Goal: Task Accomplishment & Management: Complete application form

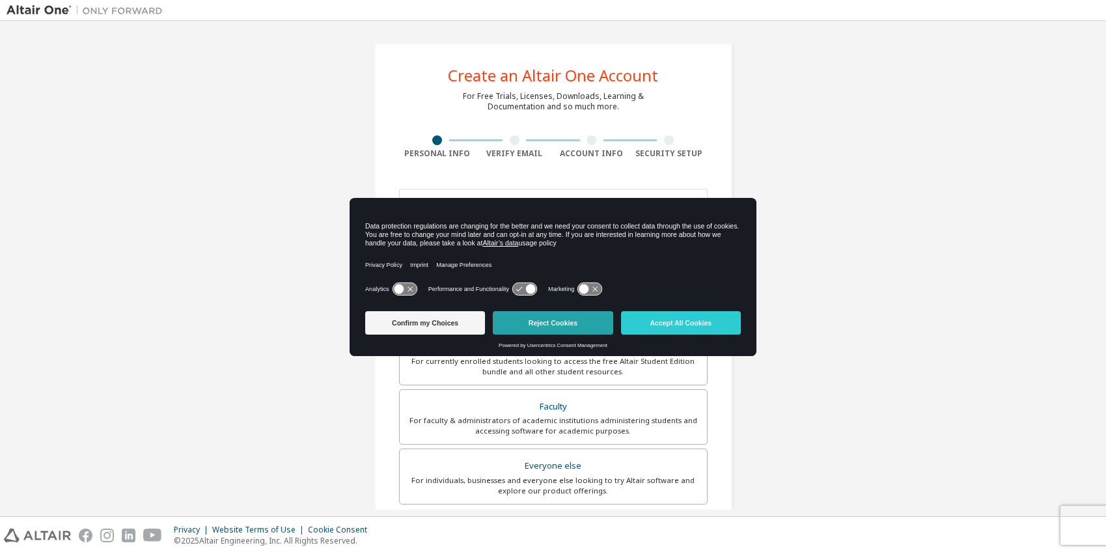
click at [556, 323] on button "Reject Cookies" at bounding box center [553, 322] width 120 height 23
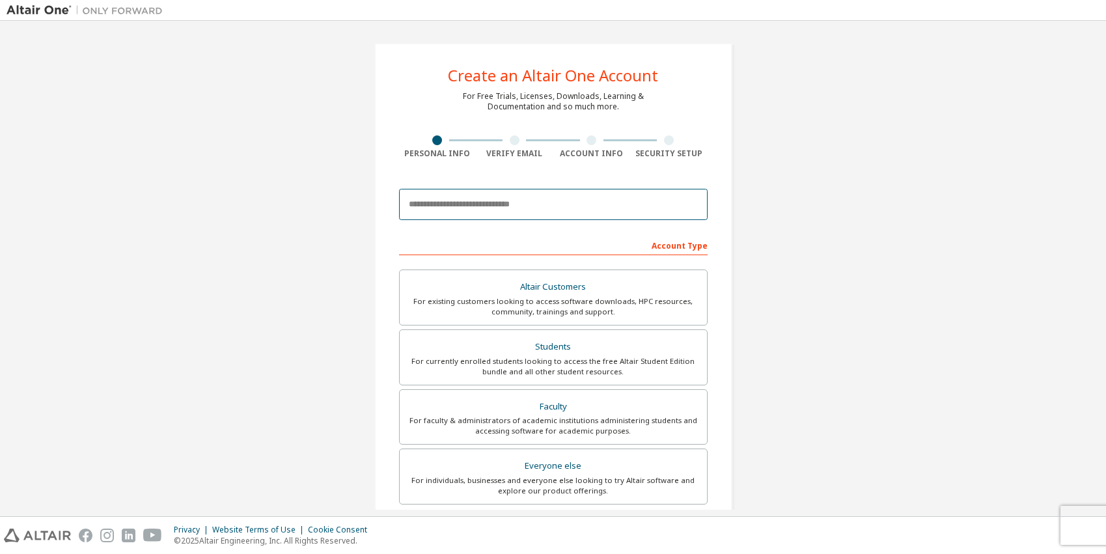
click at [467, 209] on input "email" at bounding box center [553, 204] width 308 height 31
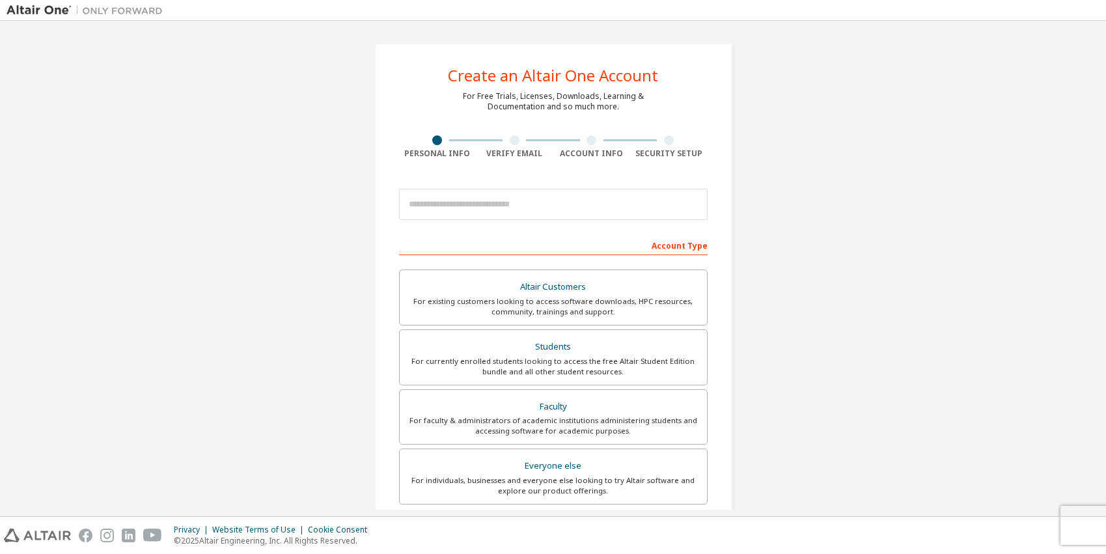
click at [228, 236] on div "Create an Altair One Account For Free Trials, Licenses, Downloads, Learning & D…" at bounding box center [553, 371] width 1093 height 689
click at [556, 414] on div "Faculty" at bounding box center [553, 407] width 292 height 18
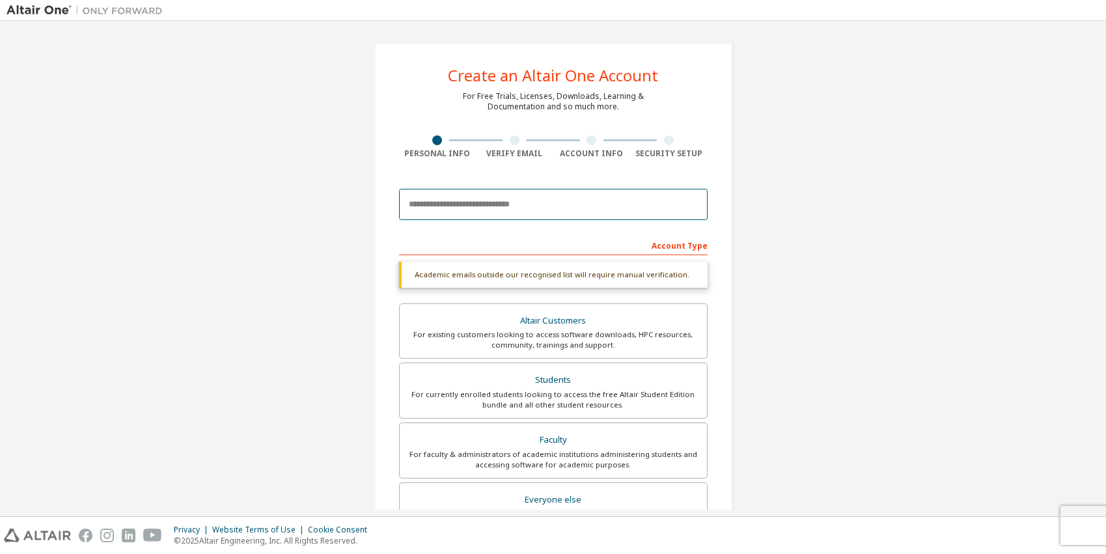
click at [469, 208] on input "email" at bounding box center [553, 204] width 308 height 31
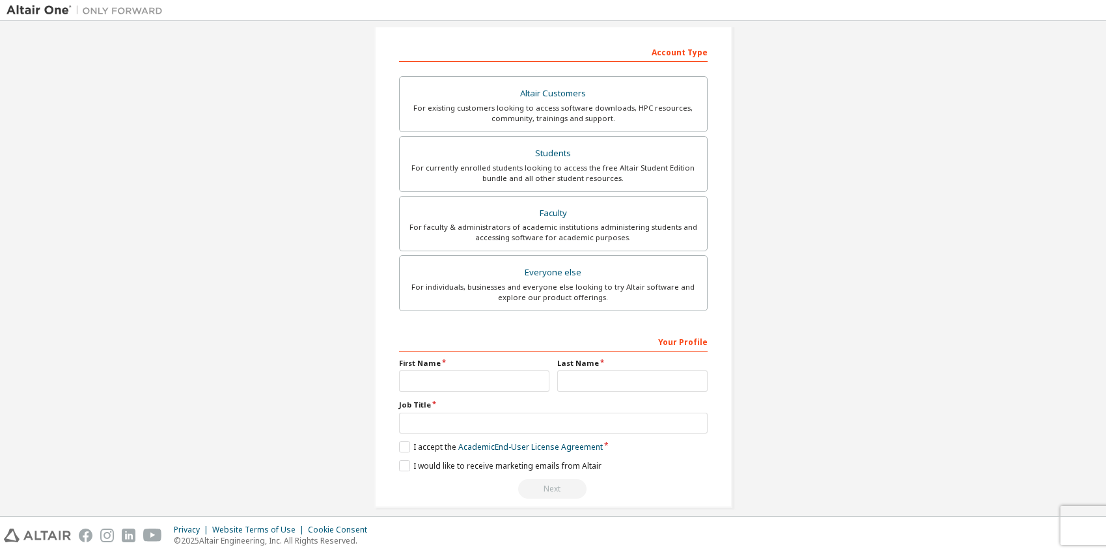
scroll to position [208, 0]
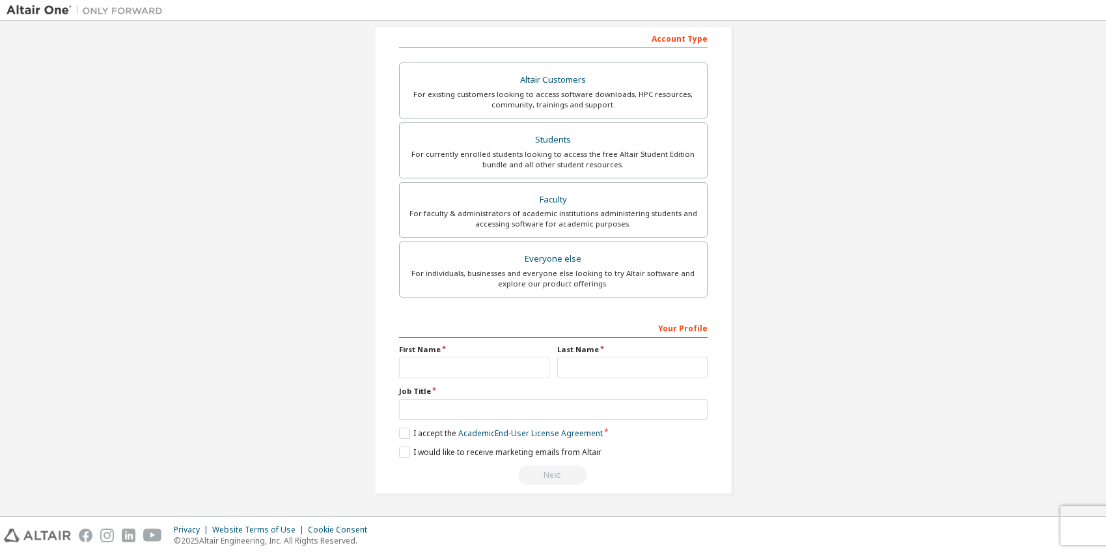
type input "**********"
click at [465, 370] on input "text" at bounding box center [474, 367] width 150 height 21
type input "*********"
type input "****"
type input "*"
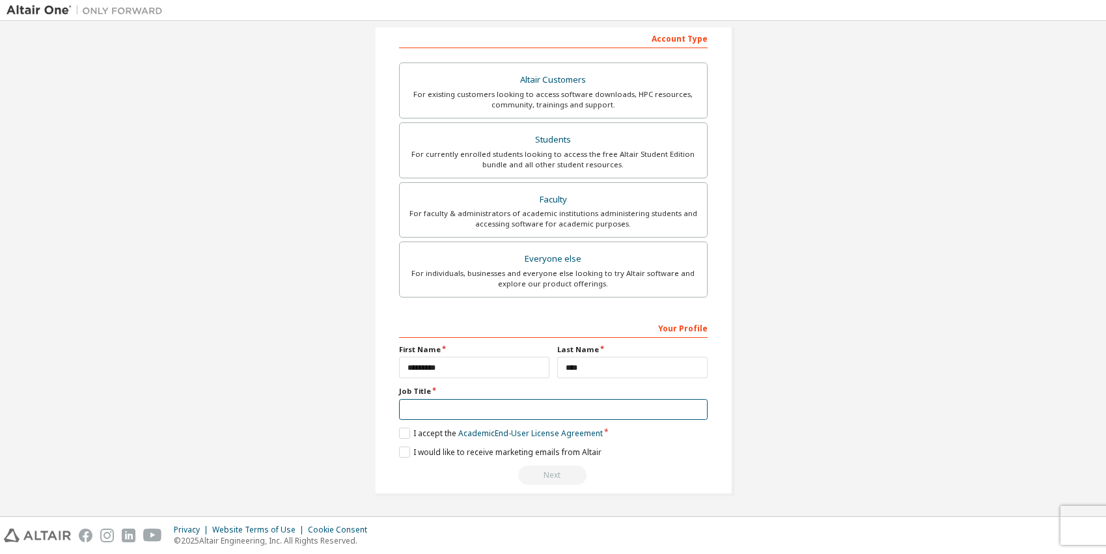
type input "*"
type input "**********"
click at [407, 433] on label "I accept the Academic End-User License Agreement" at bounding box center [501, 433] width 204 height 11
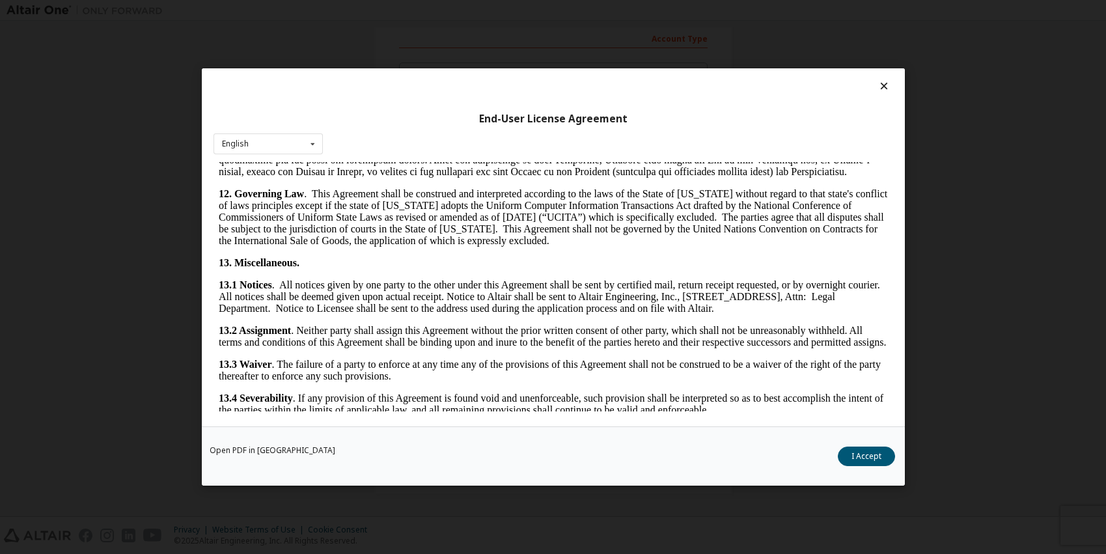
scroll to position [2062, 0]
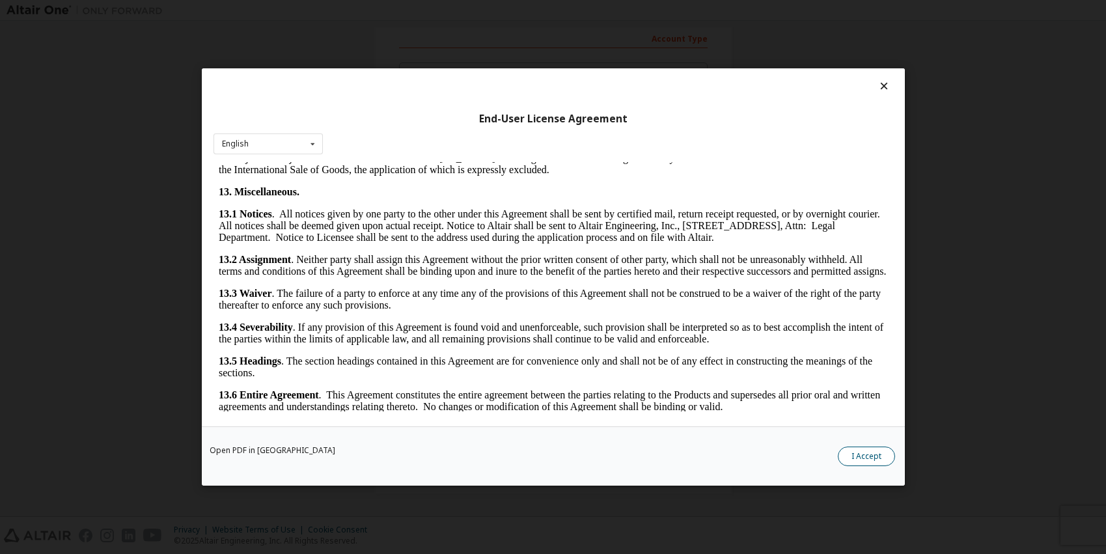
click at [860, 451] on button "I Accept" at bounding box center [866, 456] width 57 height 20
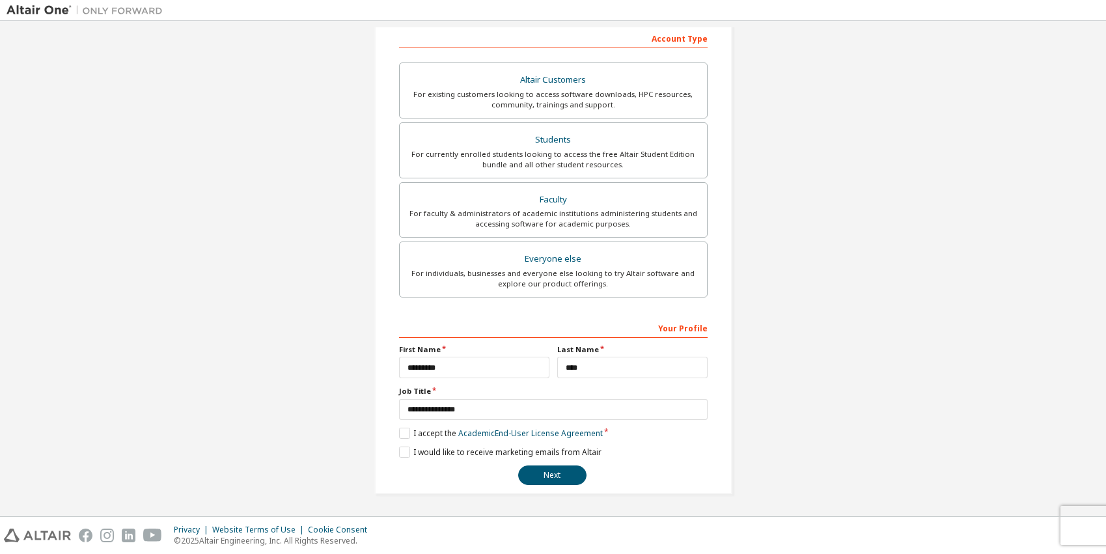
scroll to position [208, 0]
click at [556, 476] on button "Next" at bounding box center [552, 475] width 68 height 20
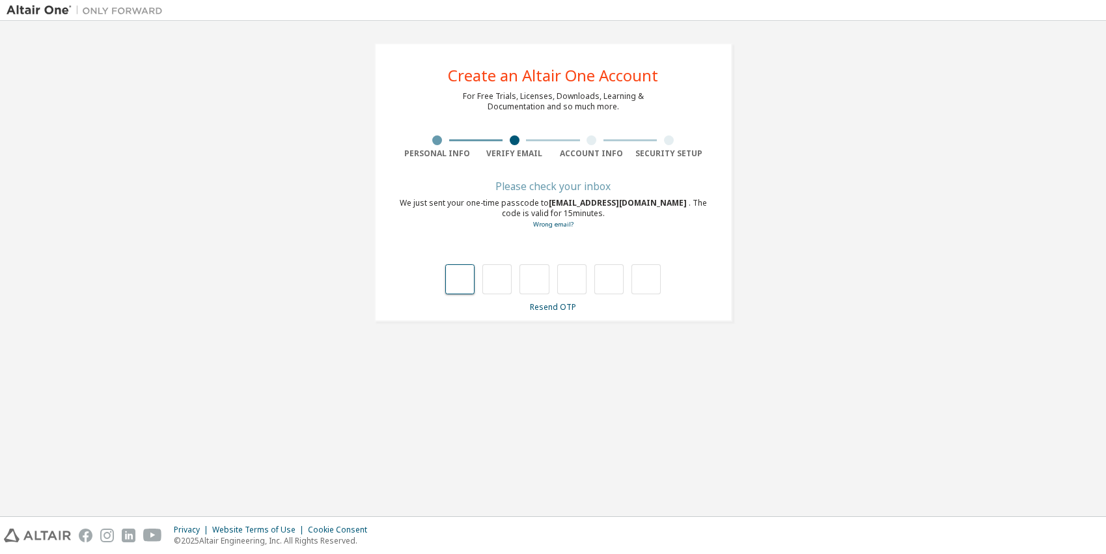
click at [457, 281] on input "text" at bounding box center [459, 279] width 29 height 30
type input "*"
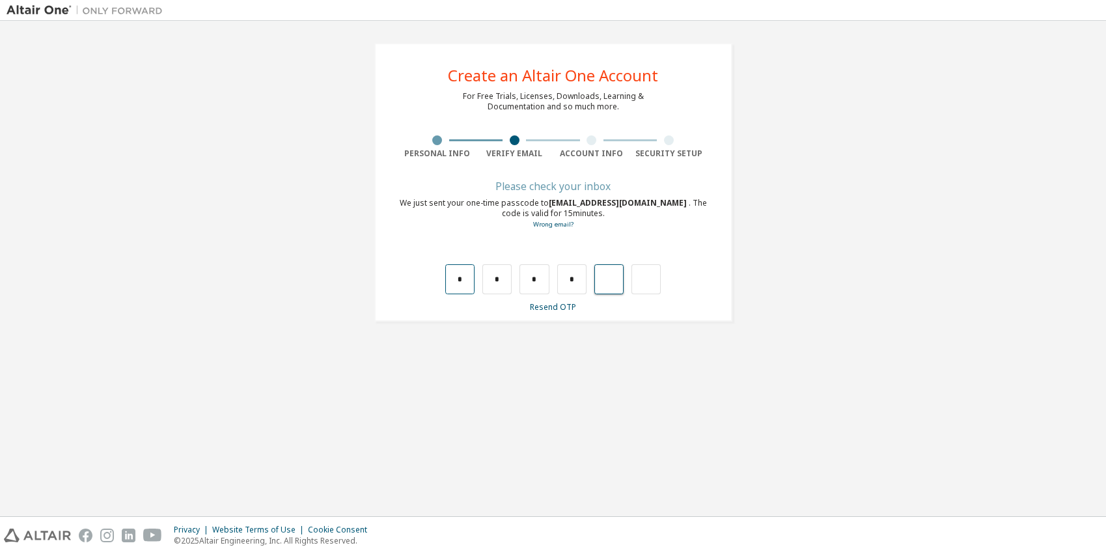
type input "*"
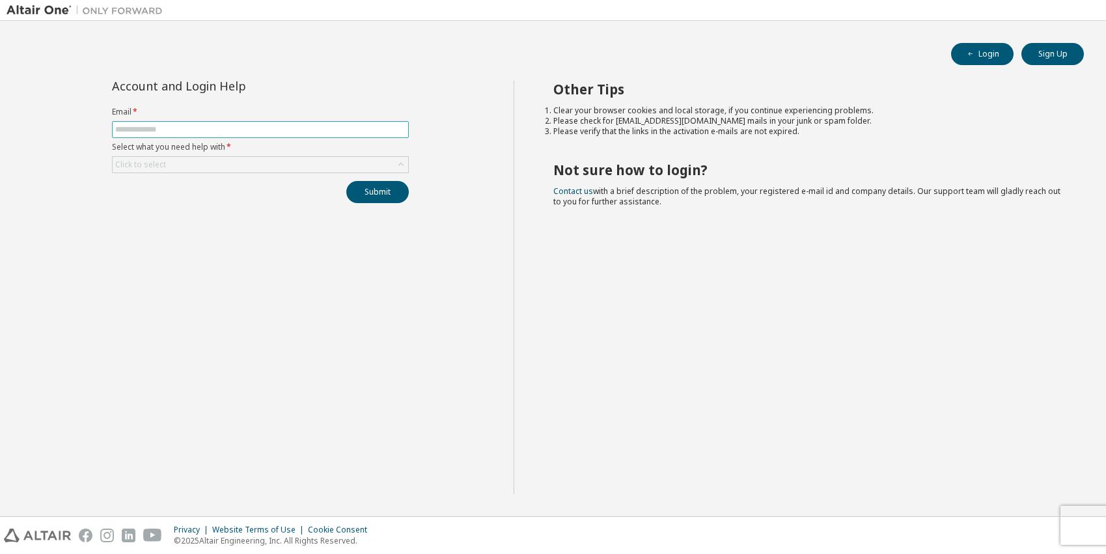
click at [143, 130] on input "text" at bounding box center [260, 129] width 290 height 10
type input "**********"
click at [169, 161] on div "Click to select" at bounding box center [260, 165] width 295 height 16
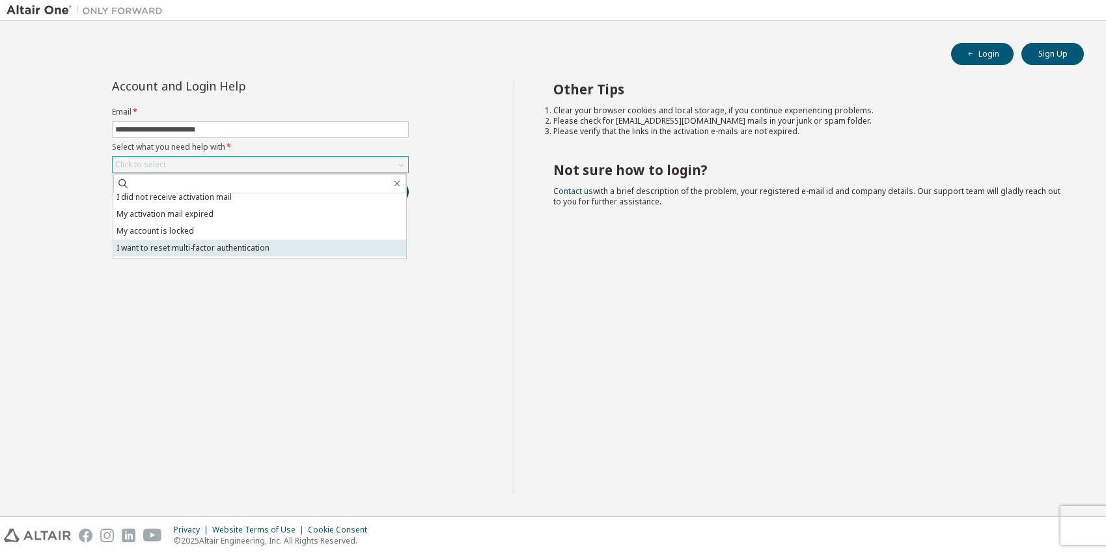
scroll to position [36, 0]
click at [168, 249] on li "I don't know but can't login" at bounding box center [259, 249] width 293 height 17
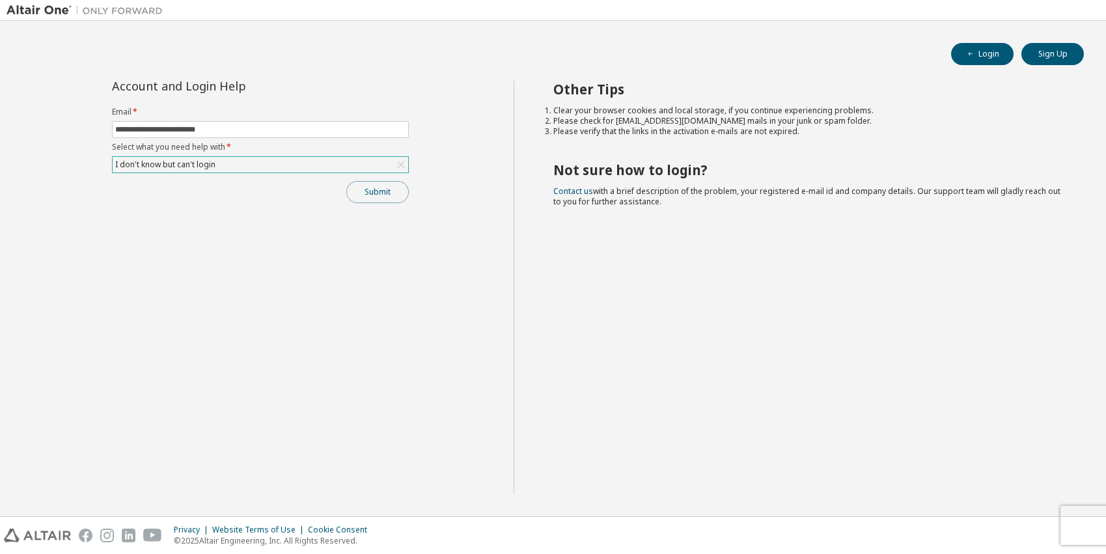
click at [375, 194] on button "Submit" at bounding box center [377, 192] width 62 height 22
